Goal: Task Accomplishment & Management: Manage account settings

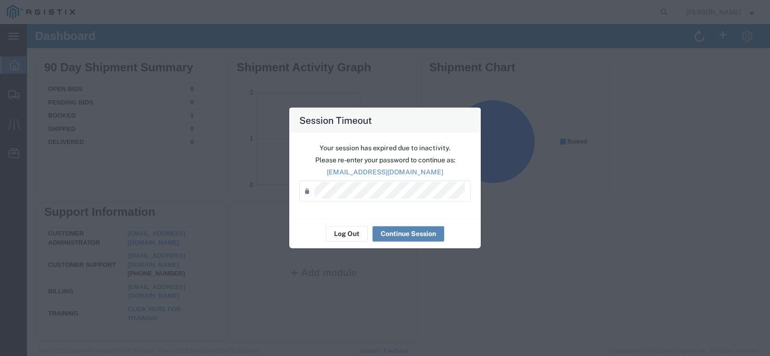
click at [389, 232] on button "Continue Session" at bounding box center [408, 233] width 72 height 15
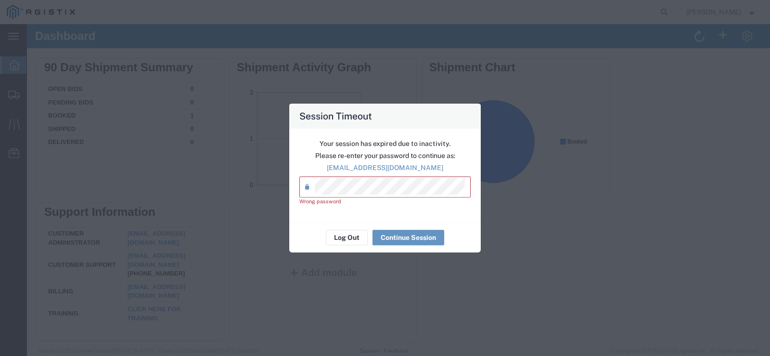
click at [272, 191] on div "Session Timeout Your session has expired due to inactivity. Please re-enter you…" at bounding box center [385, 178] width 770 height 356
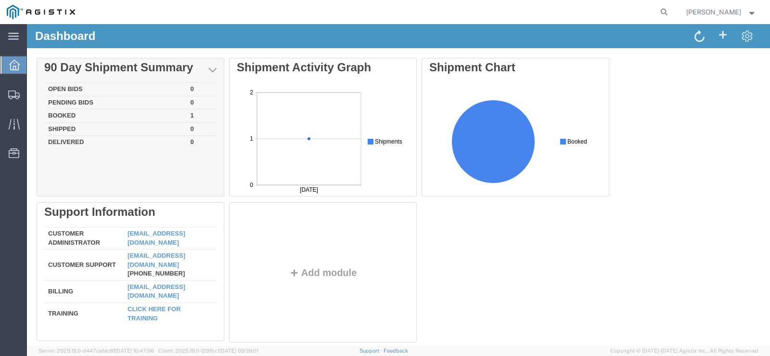
click at [57, 89] on td "Open Bids" at bounding box center [115, 89] width 142 height 13
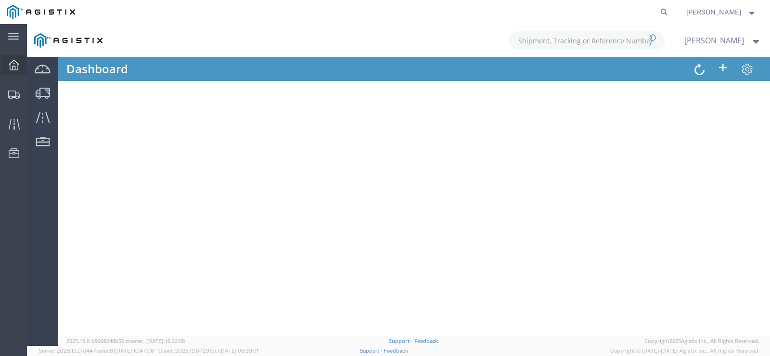
click at [19, 66] on div at bounding box center [13, 64] width 27 height 19
click at [11, 32] on svg-icon at bounding box center [13, 36] width 11 height 10
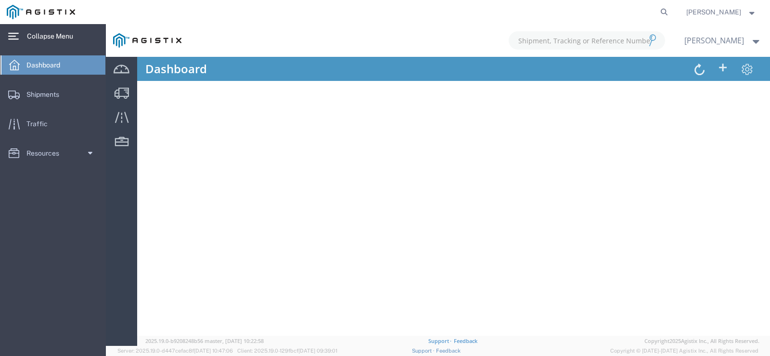
click at [11, 32] on svg-icon at bounding box center [13, 36] width 11 height 10
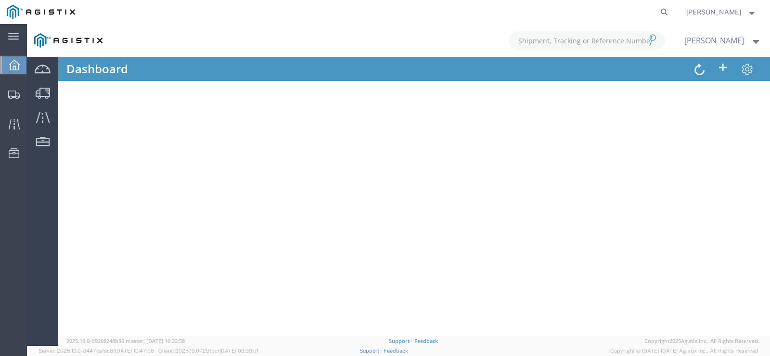
click at [19, 64] on icon at bounding box center [14, 65] width 11 height 11
click at [689, 70] on div at bounding box center [398, 184] width 743 height 321
click at [11, 93] on icon at bounding box center [14, 94] width 12 height 9
click at [14, 67] on icon at bounding box center [14, 65] width 11 height 11
click at [14, 120] on icon at bounding box center [13, 123] width 11 height 11
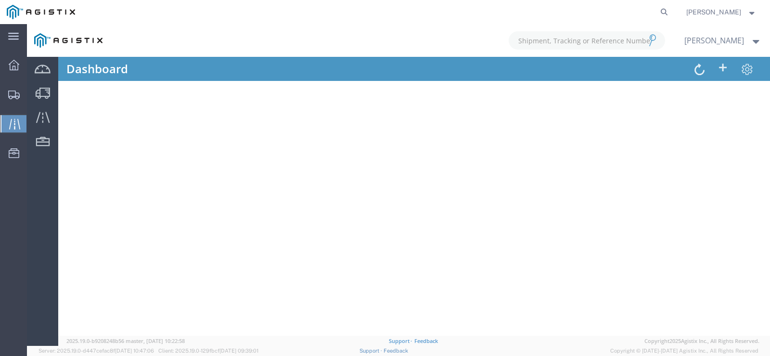
click at [40, 67] on div at bounding box center [398, 184] width 743 height 321
click at [9, 32] on svg-icon at bounding box center [13, 36] width 11 height 10
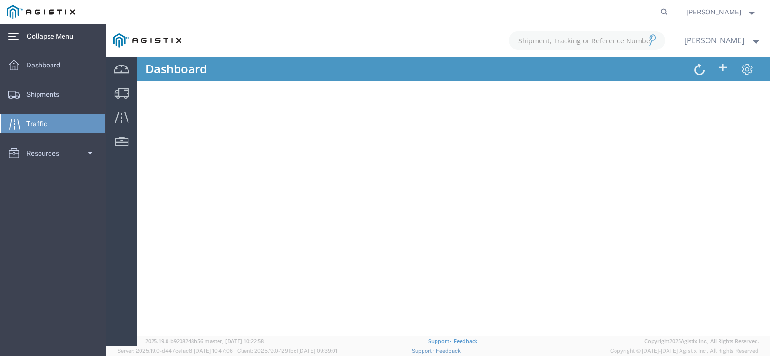
click at [31, 38] on span "Collapse Menu" at bounding box center [53, 35] width 53 height 19
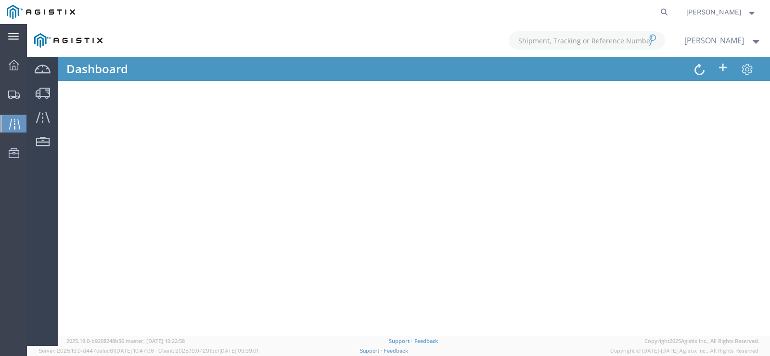
click at [19, 36] on div "main_menu Created with Sketch." at bounding box center [13, 36] width 27 height 24
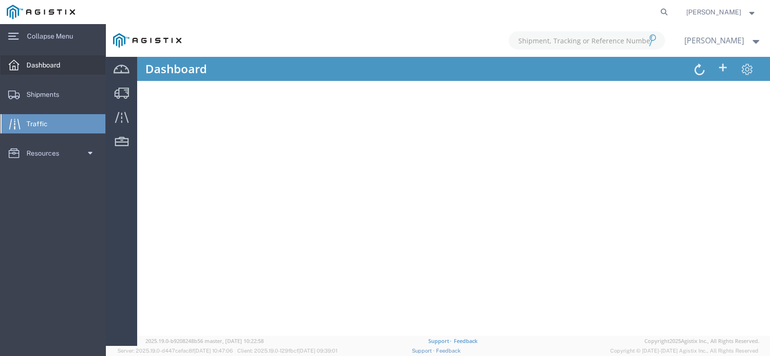
click at [32, 67] on span "Dashboard" at bounding box center [46, 64] width 40 height 19
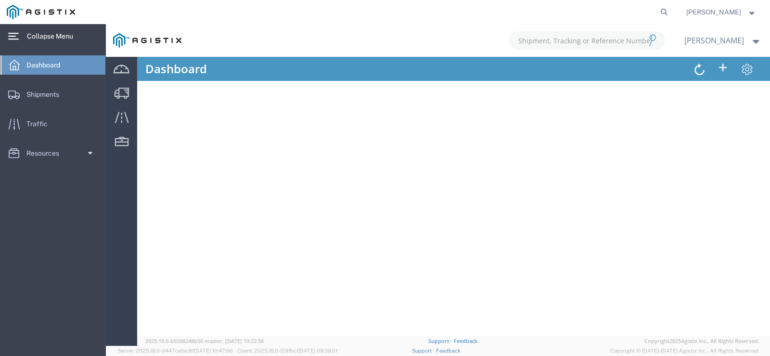
click at [18, 34] on icon at bounding box center [13, 36] width 11 height 7
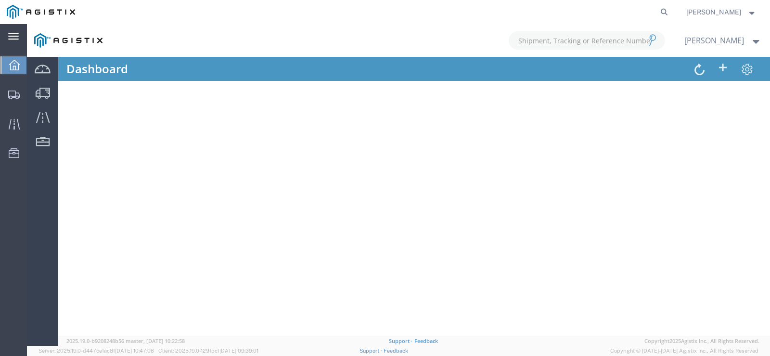
click at [54, 10] on img at bounding box center [41, 12] width 68 height 14
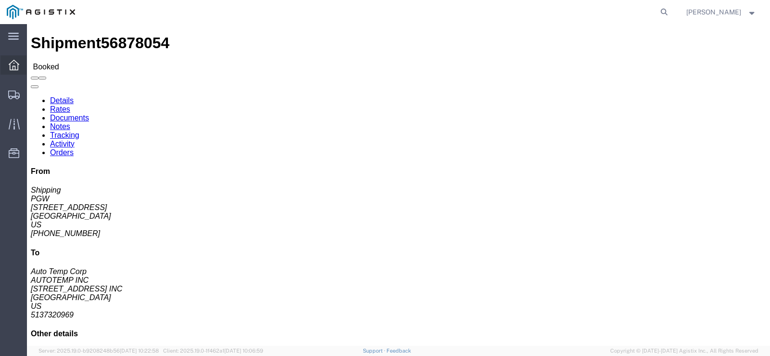
click at [14, 63] on icon at bounding box center [14, 65] width 11 height 11
